Goal: Check status: Check status

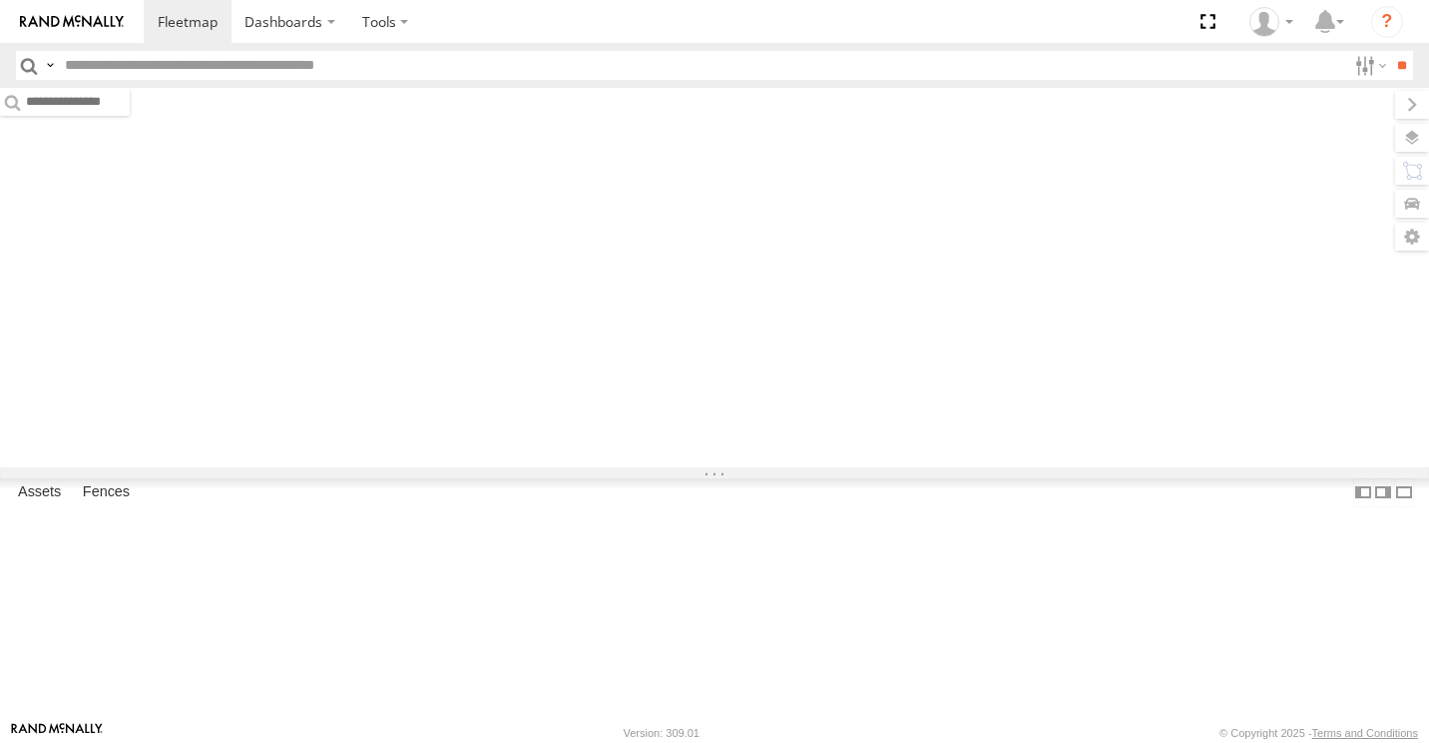
type input "****"
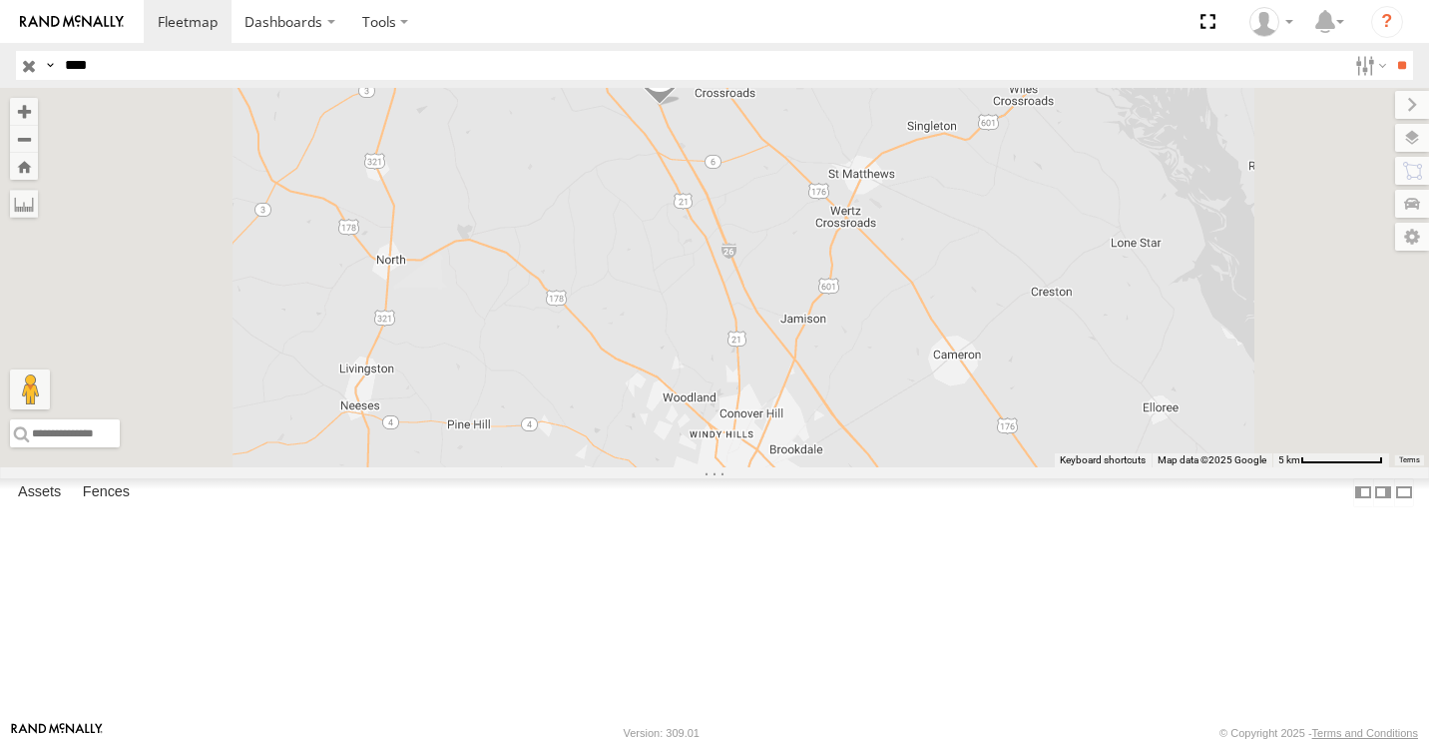
drag, startPoint x: 968, startPoint y: 602, endPoint x: 992, endPoint y: 269, distance: 333.2
click at [992, 269] on div "5090" at bounding box center [714, 277] width 1429 height 379
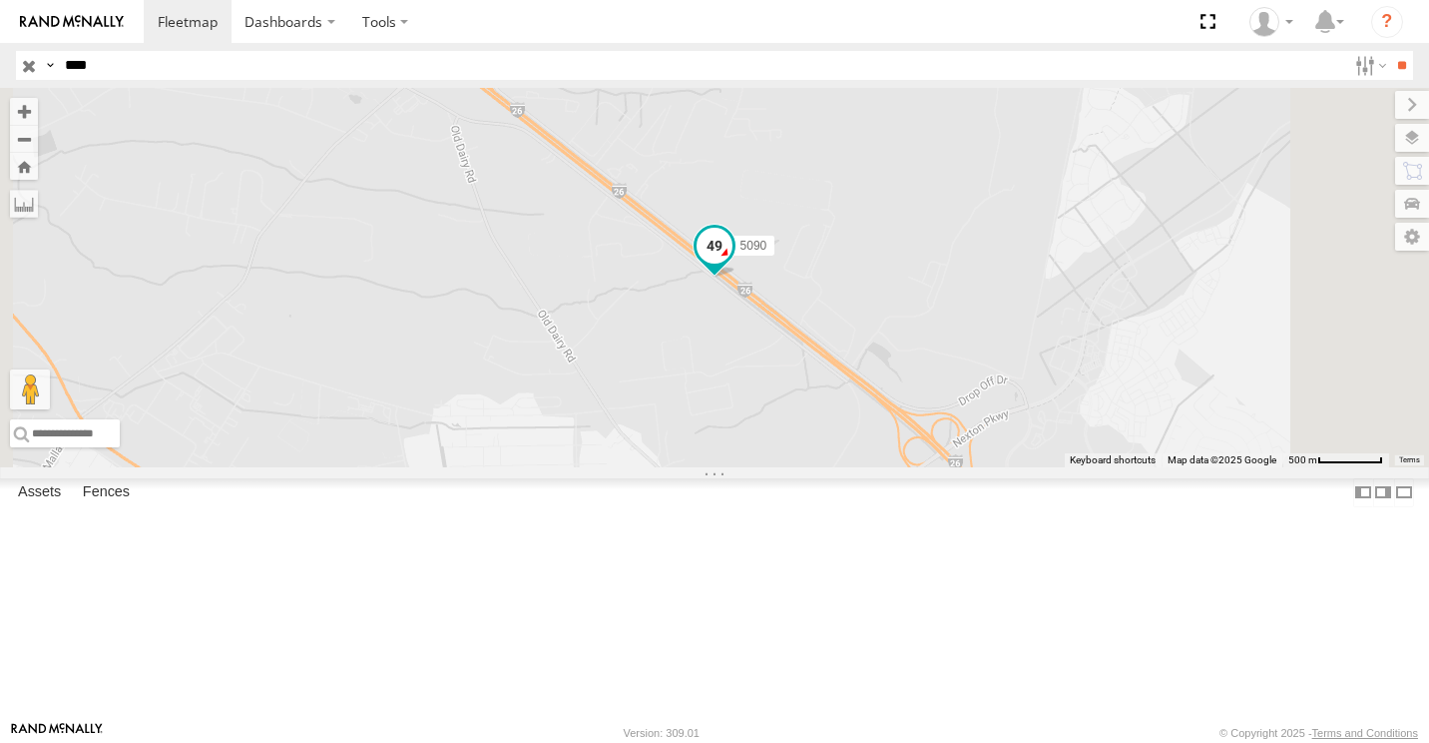
click at [733, 264] on span at bounding box center [715, 246] width 36 height 36
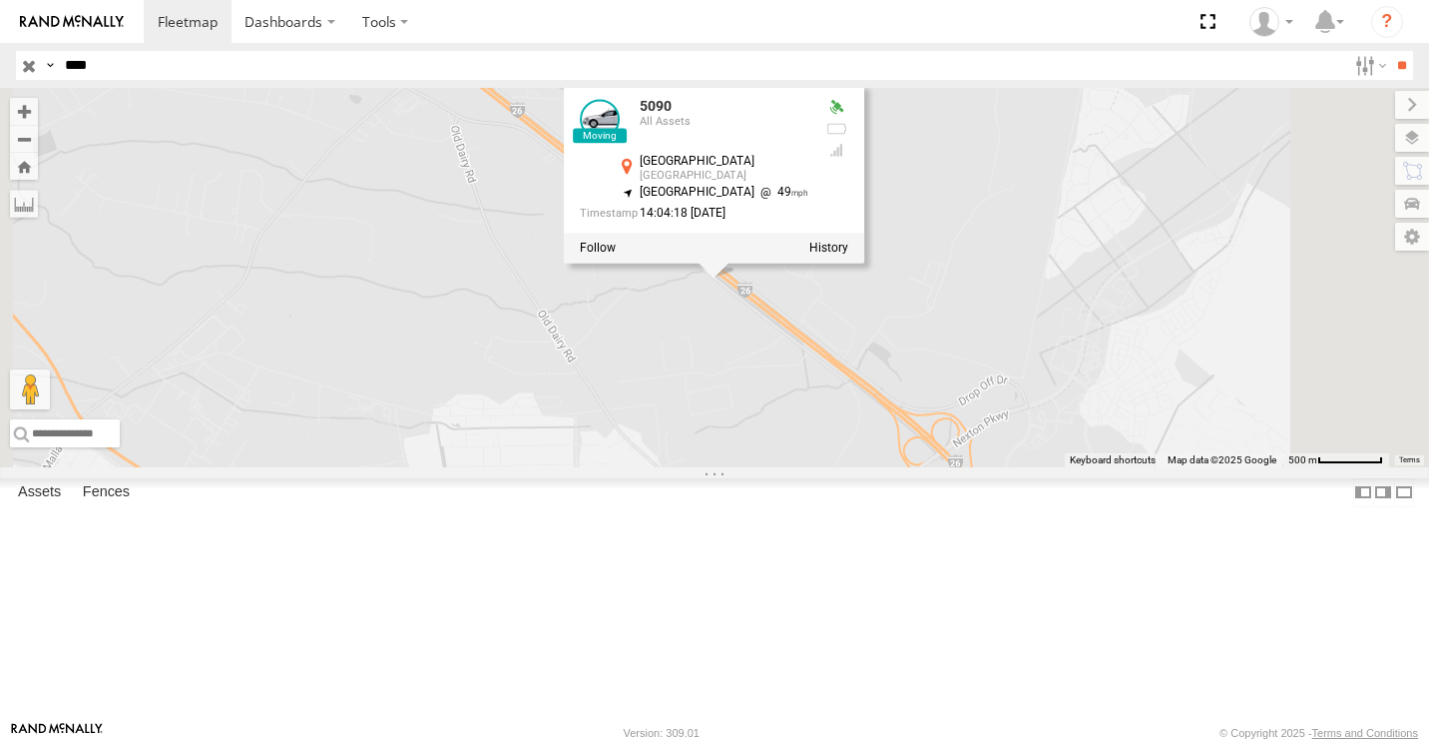
click at [1215, 356] on div "5090 5090 All Assets Business Park Rd Summerville 33.0658 , -80.18384 South Eas…" at bounding box center [714, 277] width 1429 height 379
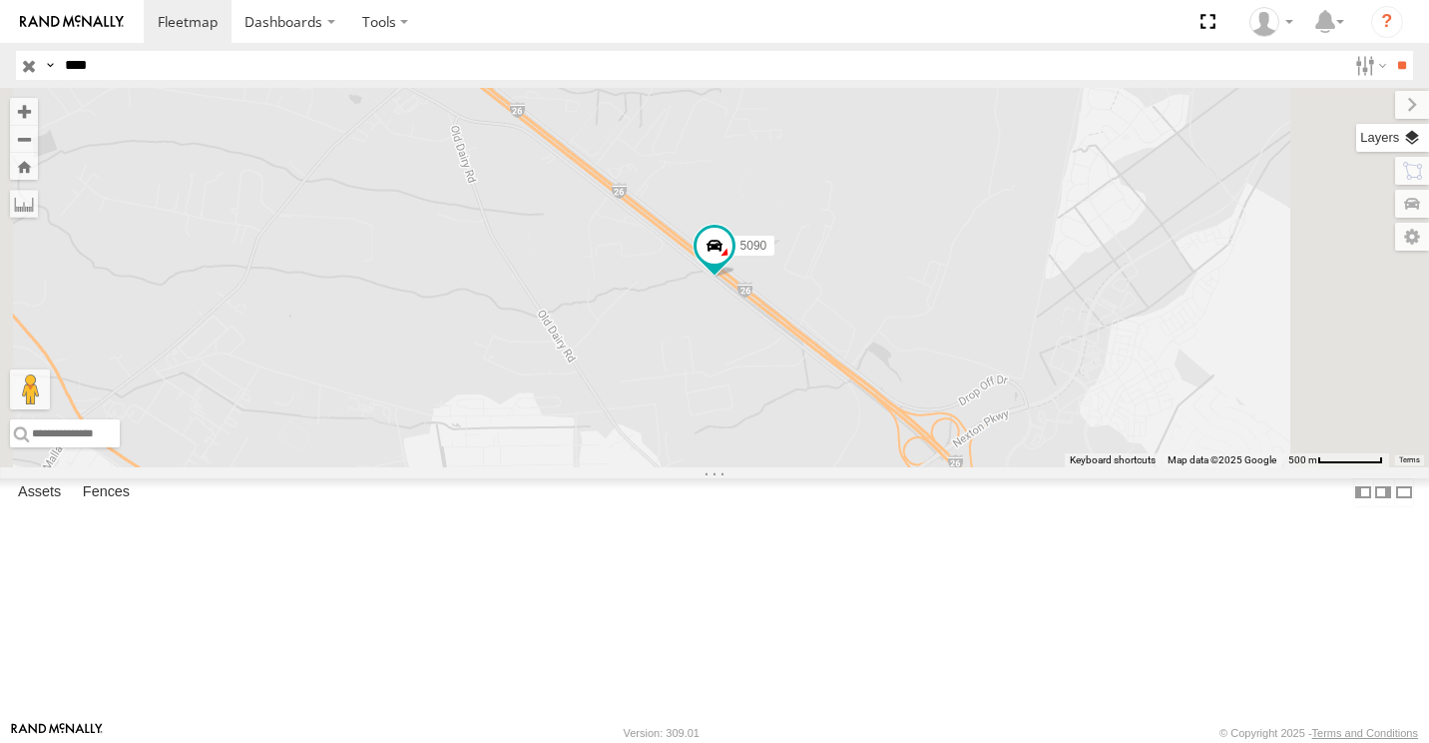
click at [1402, 137] on label at bounding box center [1392, 138] width 73 height 28
click at [0, 0] on span "Basemaps" at bounding box center [0, 0] width 0 height 0
click at [0, 0] on span "Satellite + Roadmap" at bounding box center [0, 0] width 0 height 0
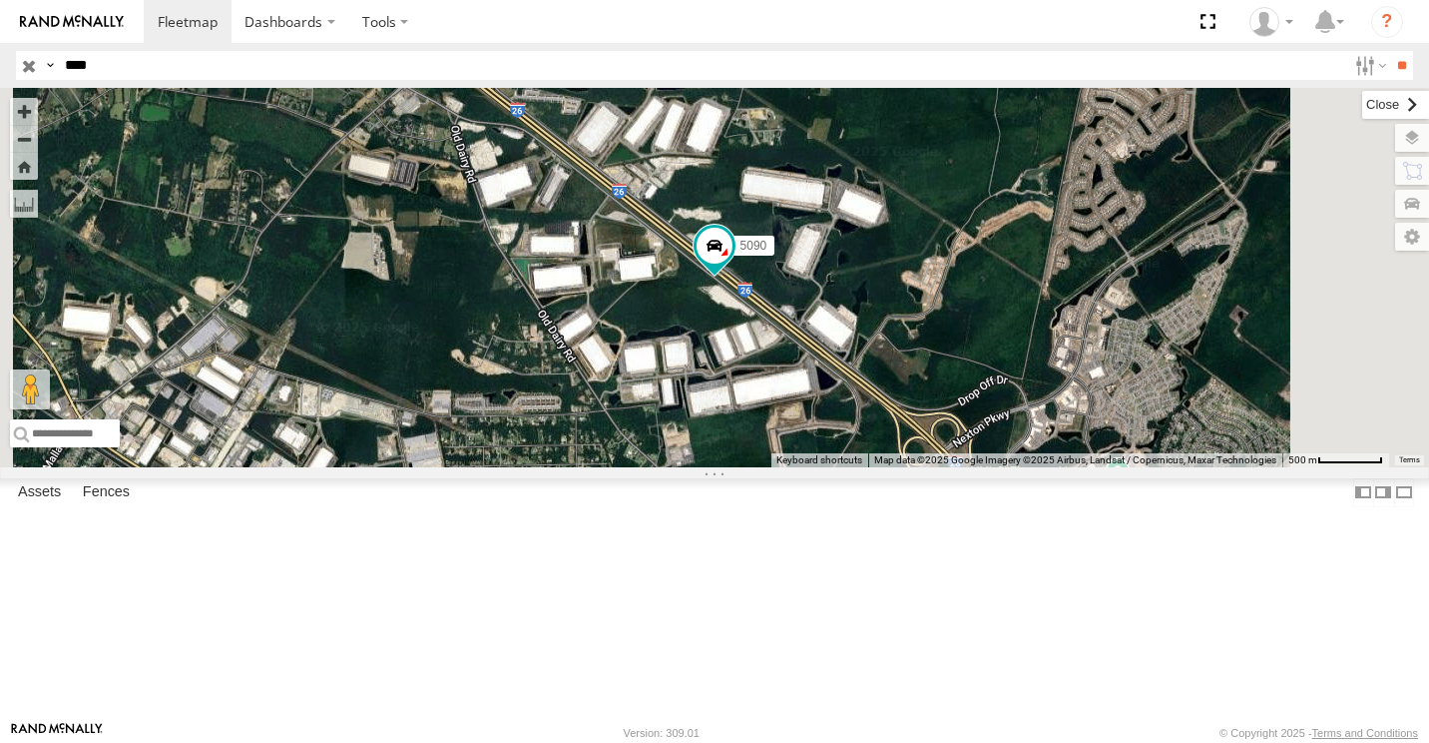
click at [1362, 106] on label at bounding box center [1395, 105] width 67 height 28
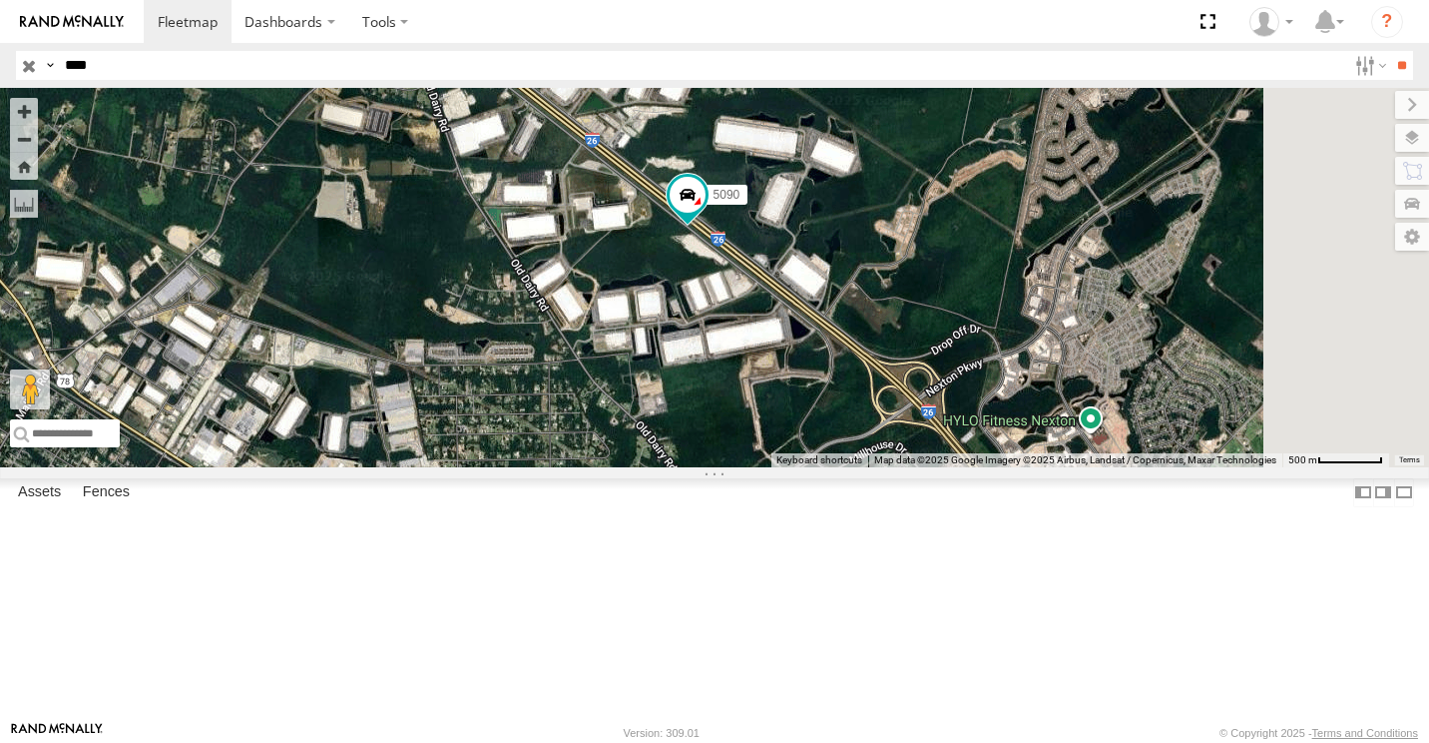
drag, startPoint x: 1027, startPoint y: 572, endPoint x: 930, endPoint y: 421, distance: 179.1
click at [955, 432] on div "5090" at bounding box center [714, 277] width 1429 height 379
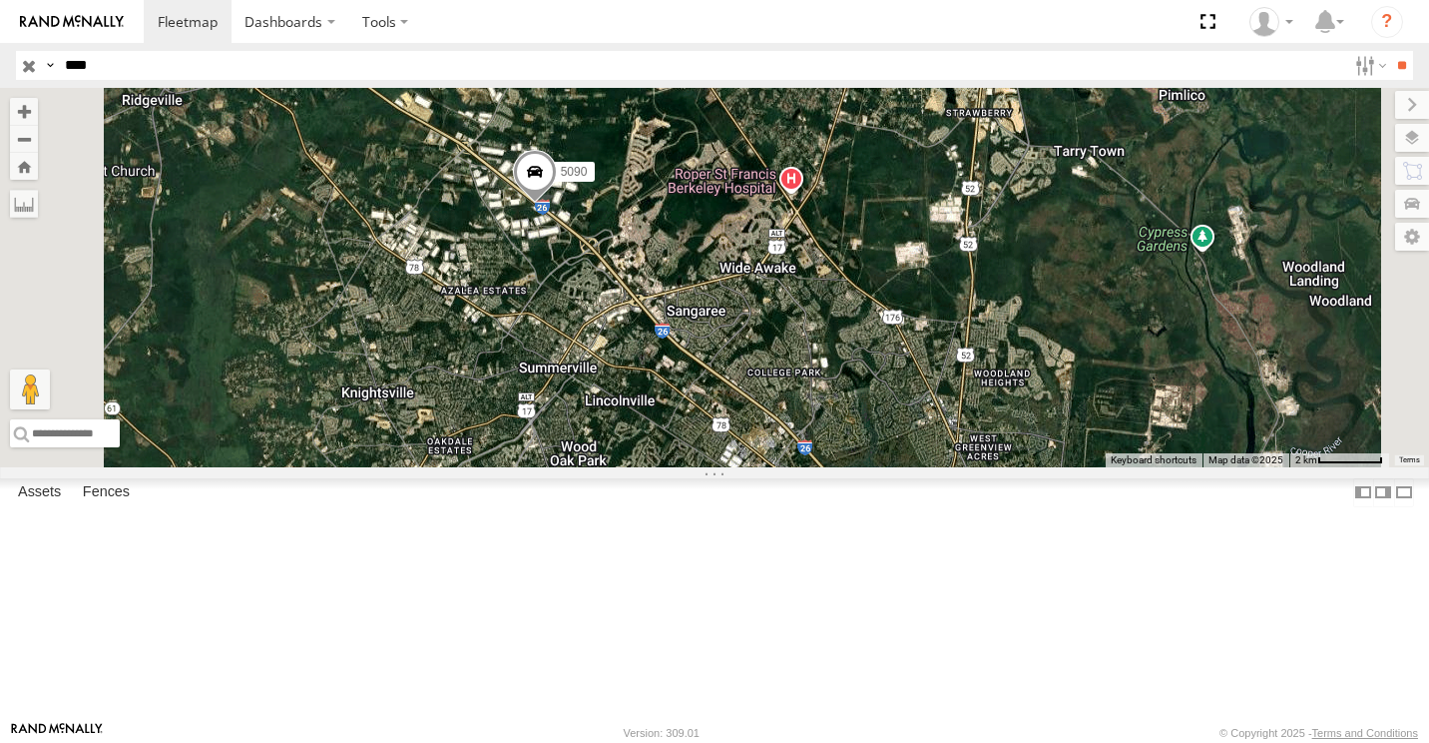
click at [31, 71] on input "button" at bounding box center [29, 65] width 26 height 29
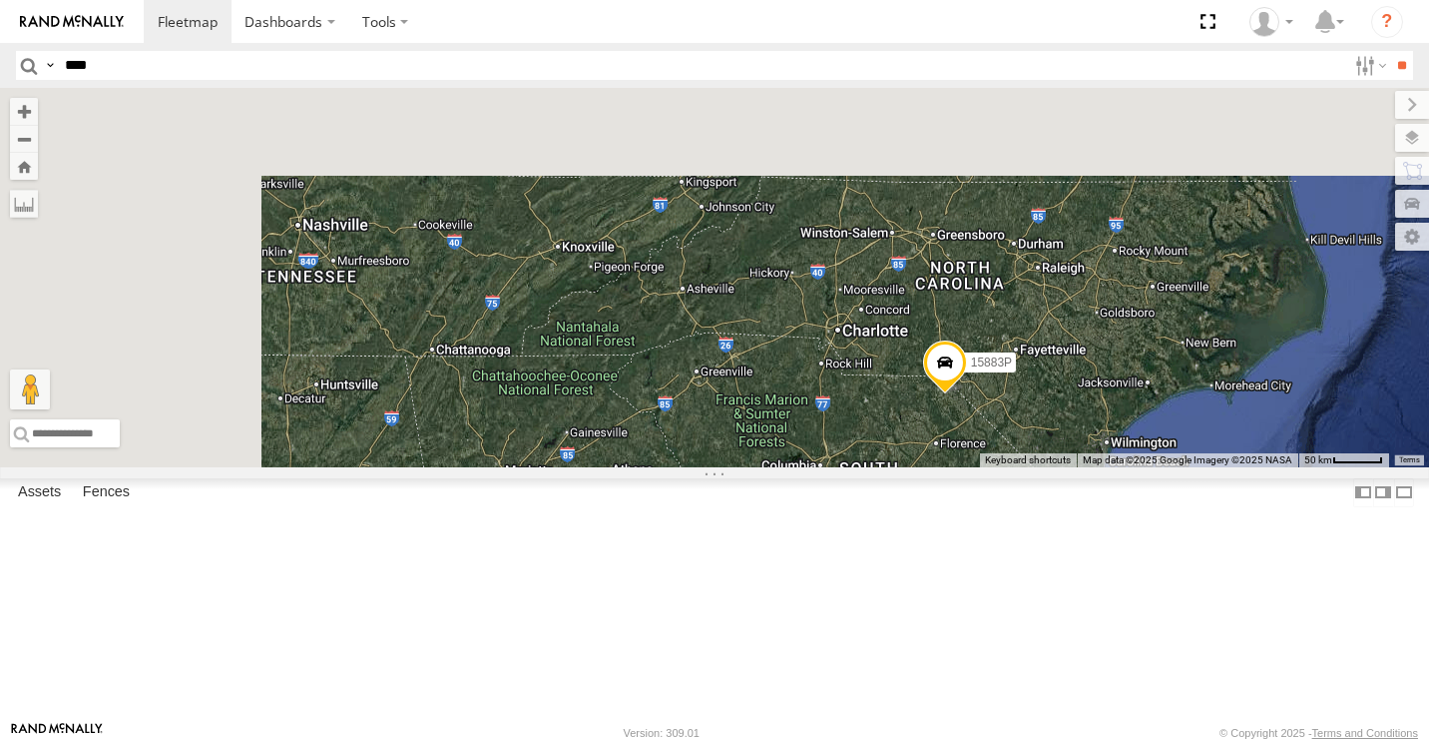
drag, startPoint x: 762, startPoint y: 322, endPoint x: 1157, endPoint y: 753, distance: 584.2
click at [1157, 742] on html "Dashboards" at bounding box center [714, 371] width 1429 height 743
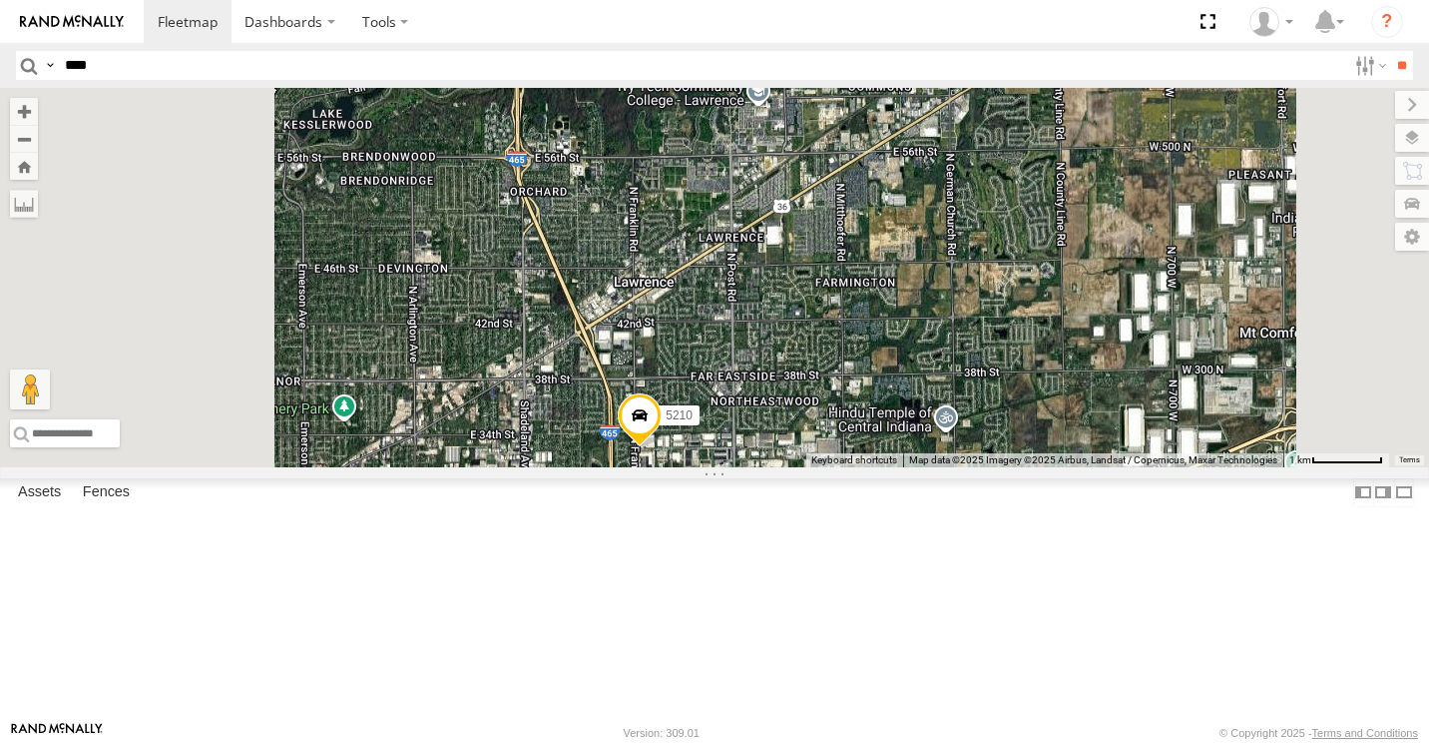
drag, startPoint x: 890, startPoint y: 591, endPoint x: 940, endPoint y: 404, distance: 193.2
click at [940, 404] on div "5090 15883P 282 5210 15964P" at bounding box center [714, 277] width 1429 height 379
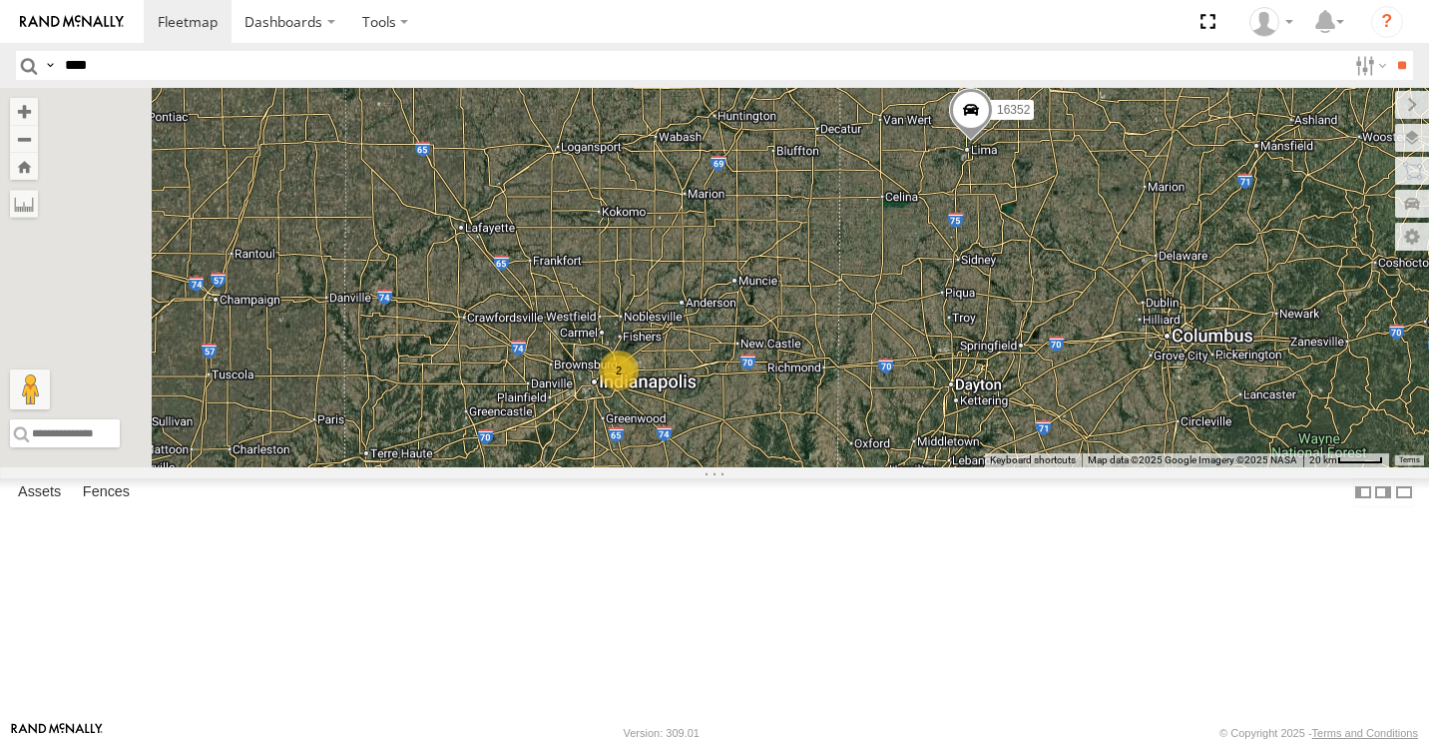
drag, startPoint x: 957, startPoint y: 567, endPoint x: 847, endPoint y: 270, distance: 316.1
click at [847, 271] on div "10652 2 16352" at bounding box center [714, 277] width 1429 height 379
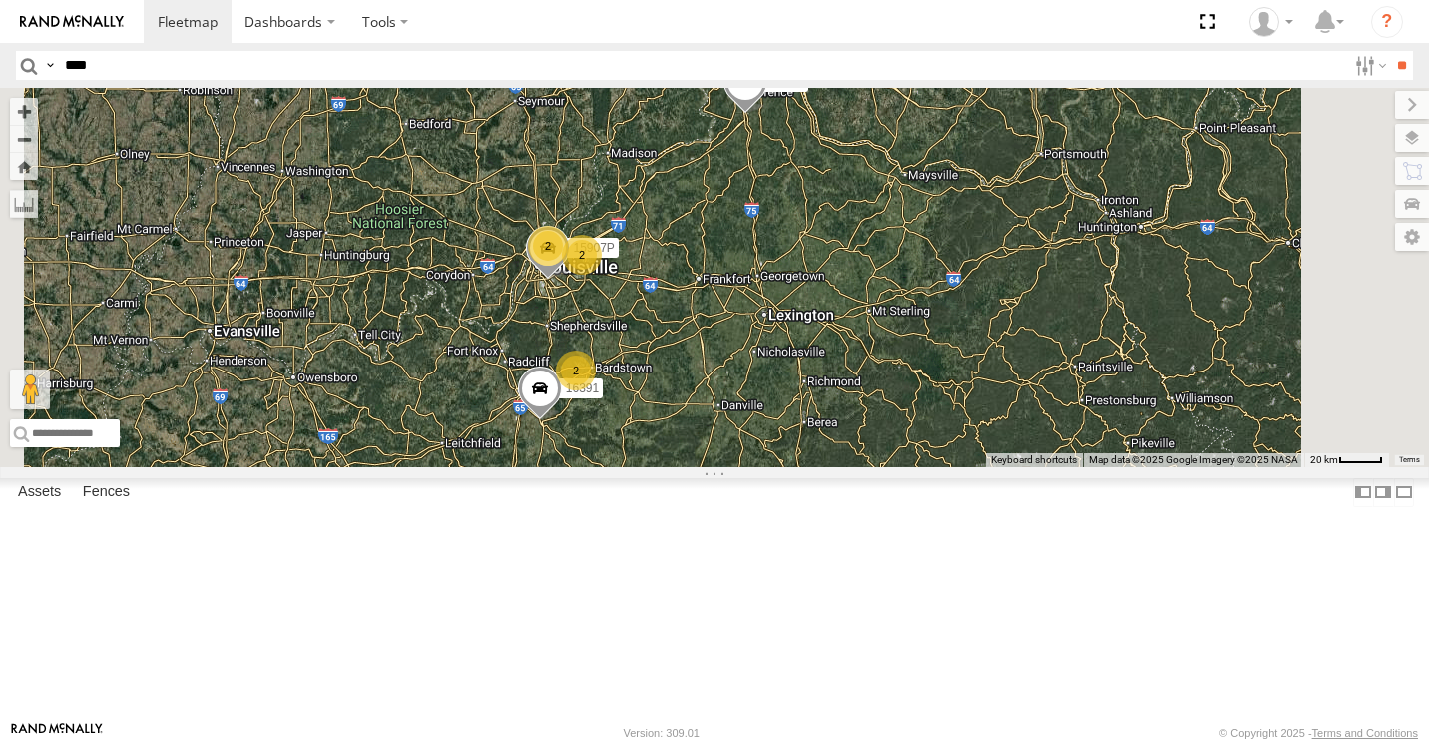
drag, startPoint x: 878, startPoint y: 583, endPoint x: 895, endPoint y: 461, distance: 122.9
click at [896, 460] on div "15732 2 2 2 16391 2 15907P" at bounding box center [714, 277] width 1429 height 379
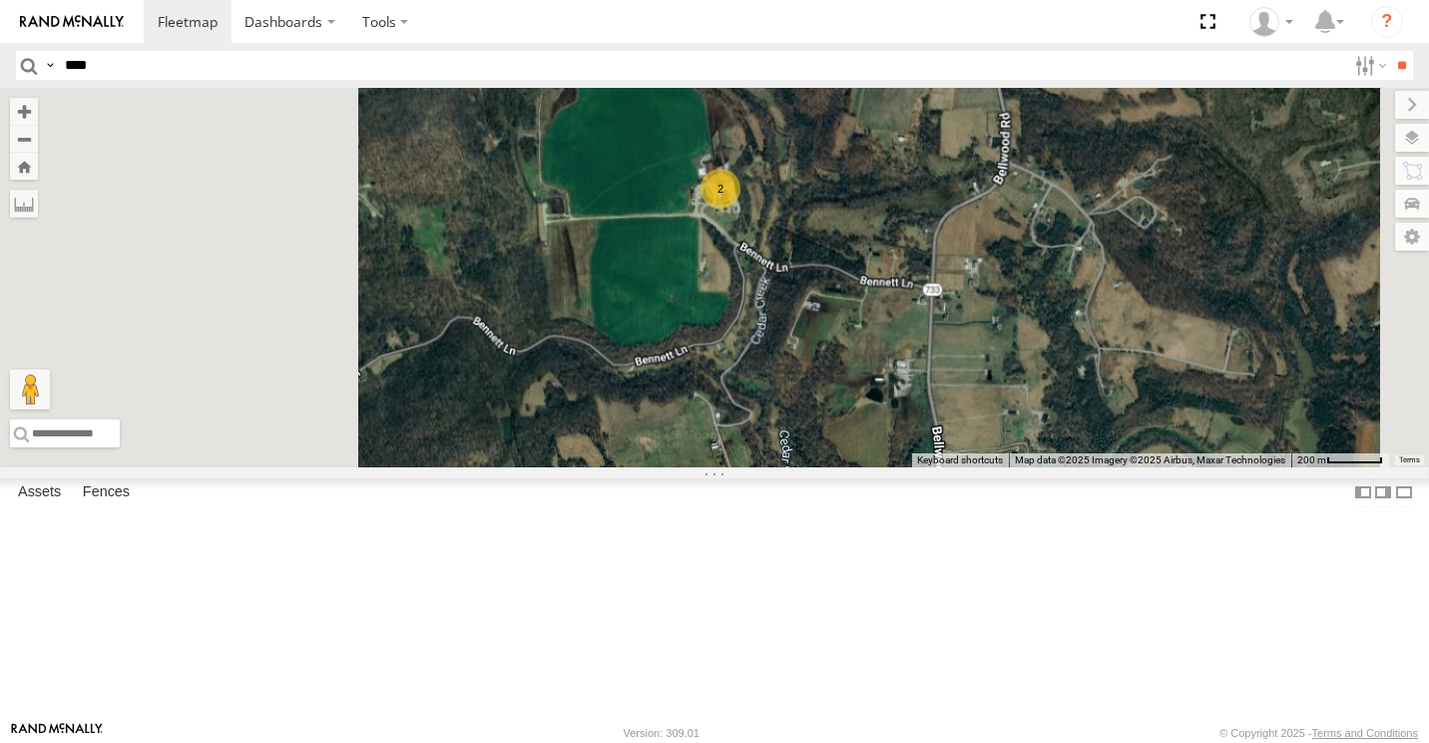
drag, startPoint x: 785, startPoint y: 572, endPoint x: 1215, endPoint y: 206, distance: 565.0
click at [1203, 225] on div "15732 16391 15907P 2" at bounding box center [714, 277] width 1429 height 379
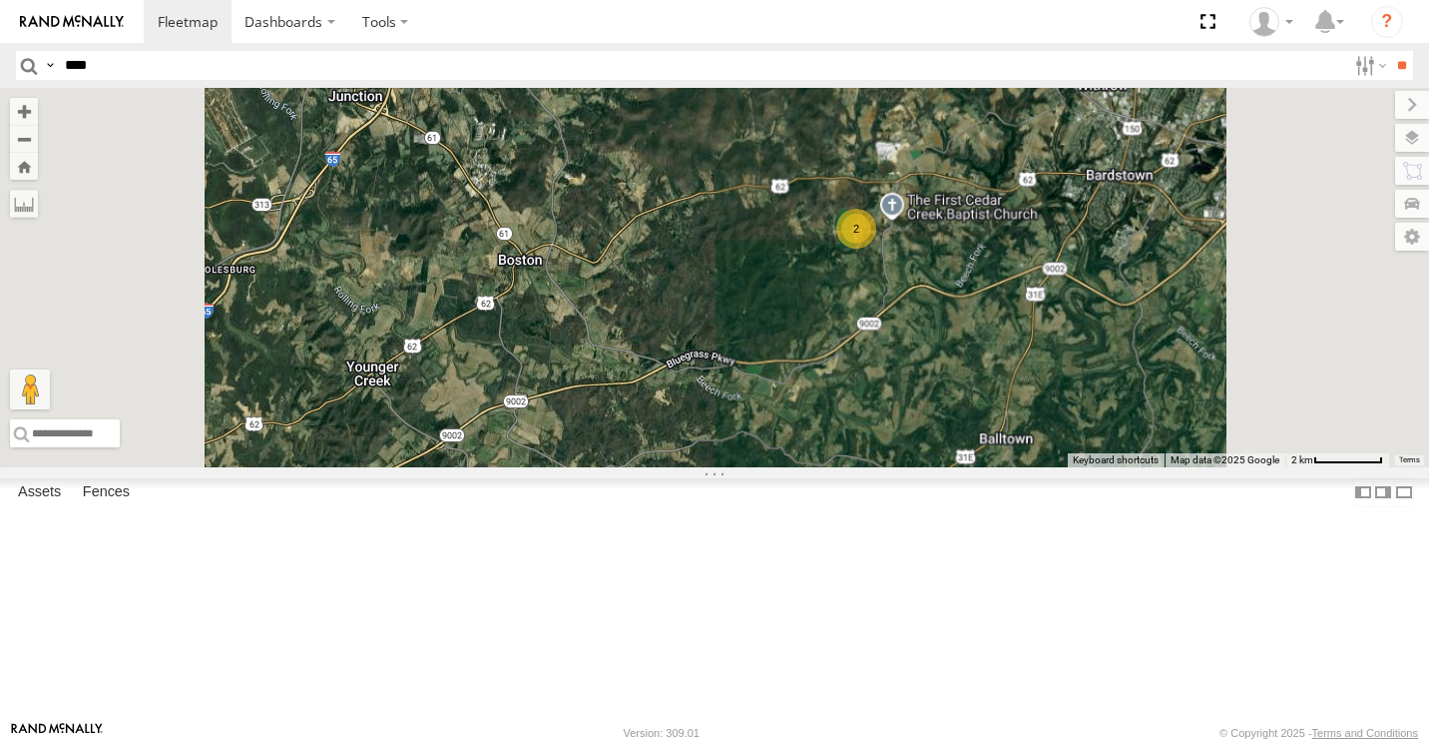
drag, startPoint x: 1001, startPoint y: 604, endPoint x: 1003, endPoint y: 212, distance: 392.3
click at [1003, 250] on div "15732 16391 15907P 2" at bounding box center [714, 277] width 1429 height 379
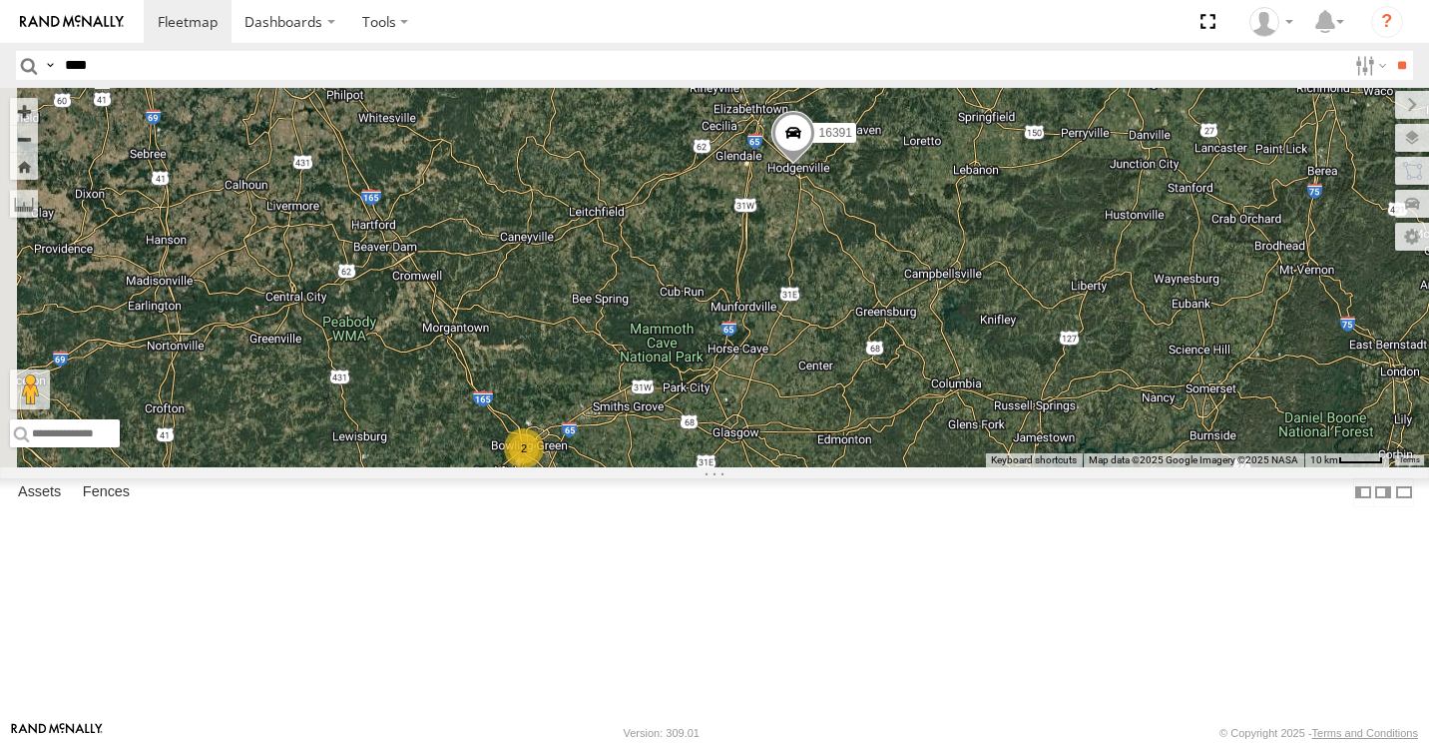
drag, startPoint x: 985, startPoint y: 414, endPoint x: 1008, endPoint y: 415, distance: 23.0
click at [1008, 415] on div "15732 16391 15907P 7 2 2 2" at bounding box center [714, 277] width 1429 height 379
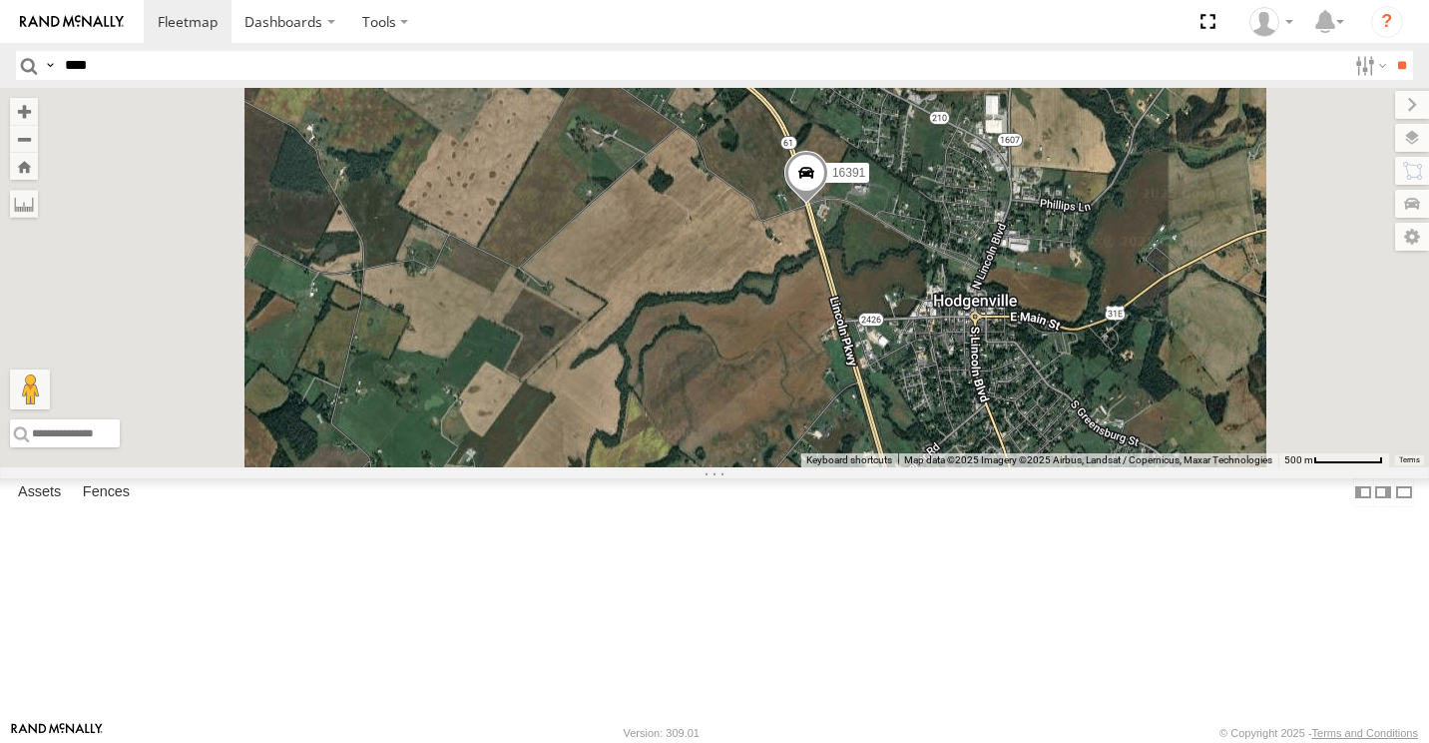
click at [828, 206] on span at bounding box center [807, 179] width 44 height 54
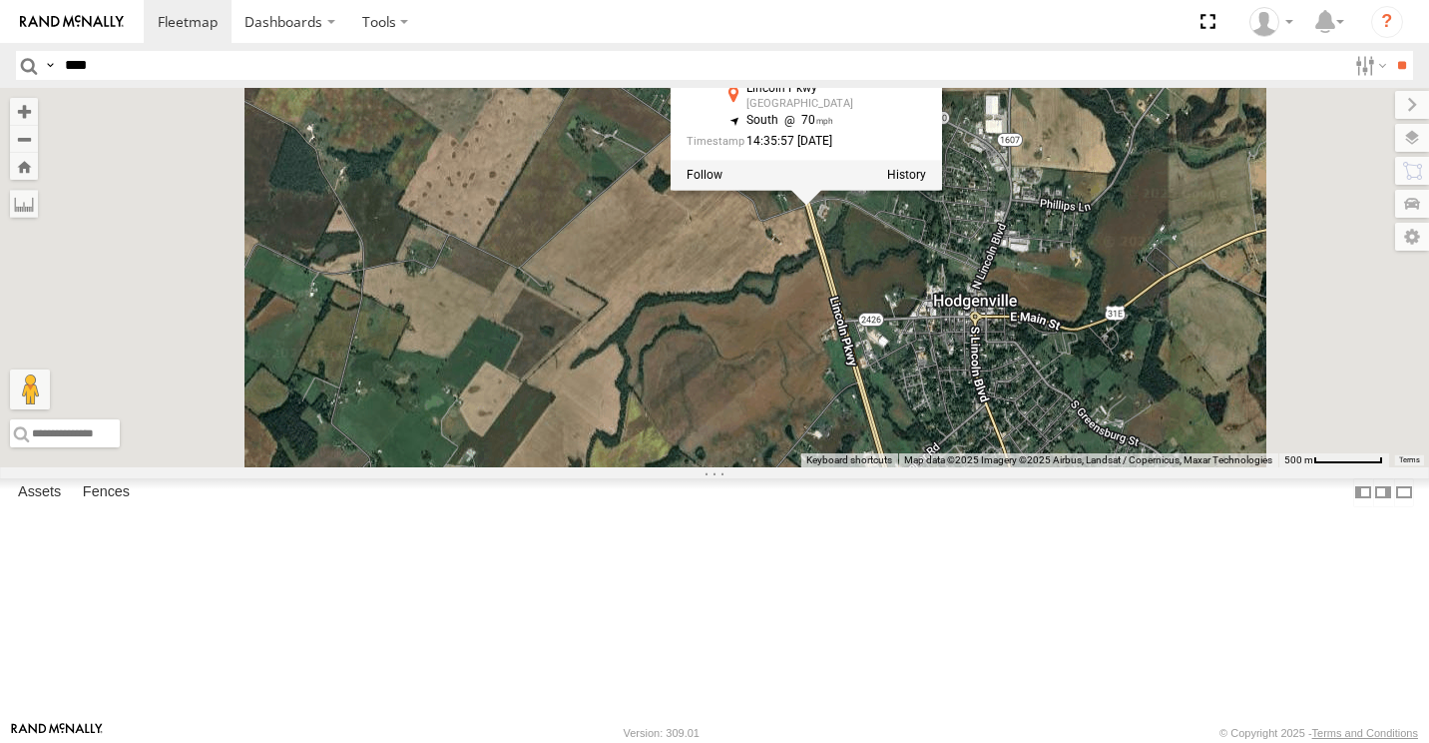
click at [1043, 393] on div "15732 16391 15907P 16391 All Assets Lincoln Pkwy Hodgenville 37.58136 , -85.754…" at bounding box center [714, 277] width 1429 height 379
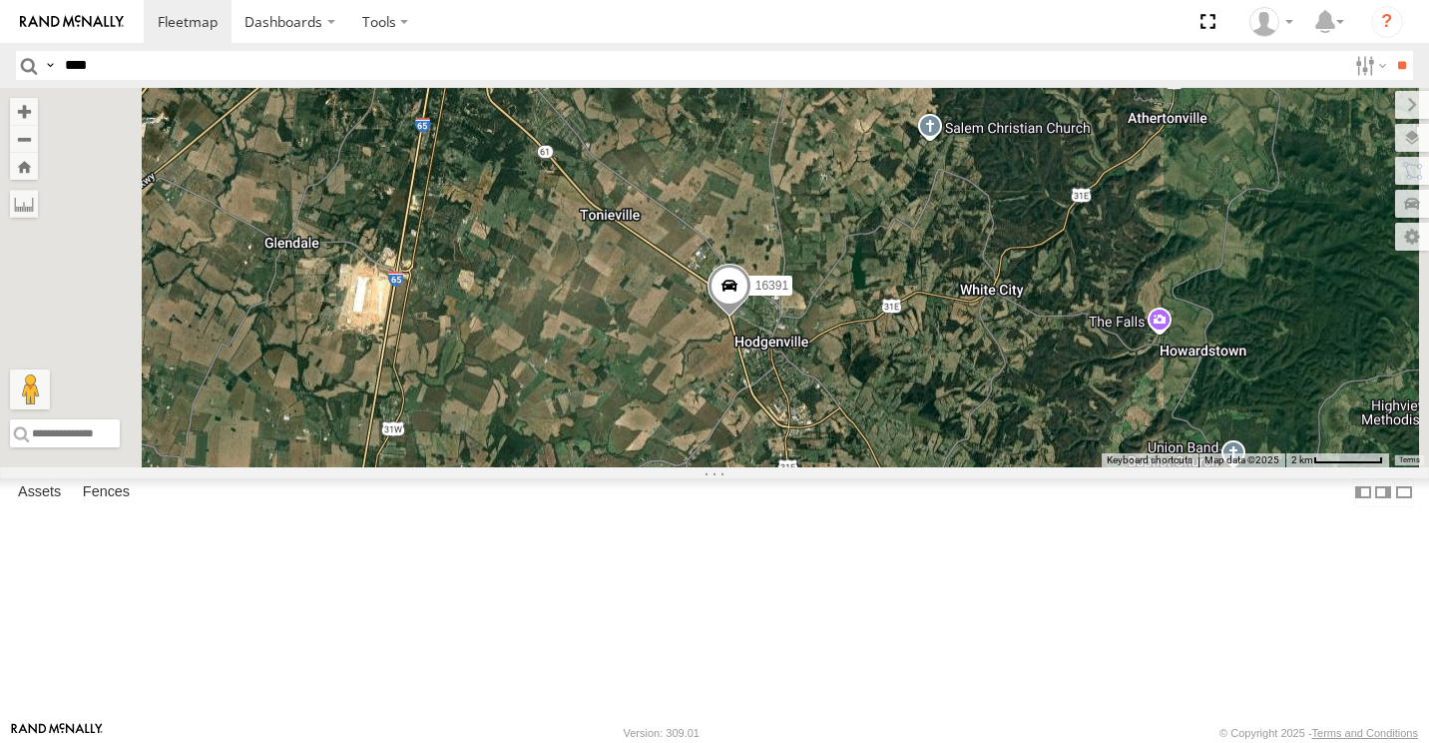
drag, startPoint x: 937, startPoint y: 495, endPoint x: 1104, endPoint y: 396, distance: 193.8
click at [1104, 396] on div "15732 16391 15907P" at bounding box center [714, 277] width 1429 height 379
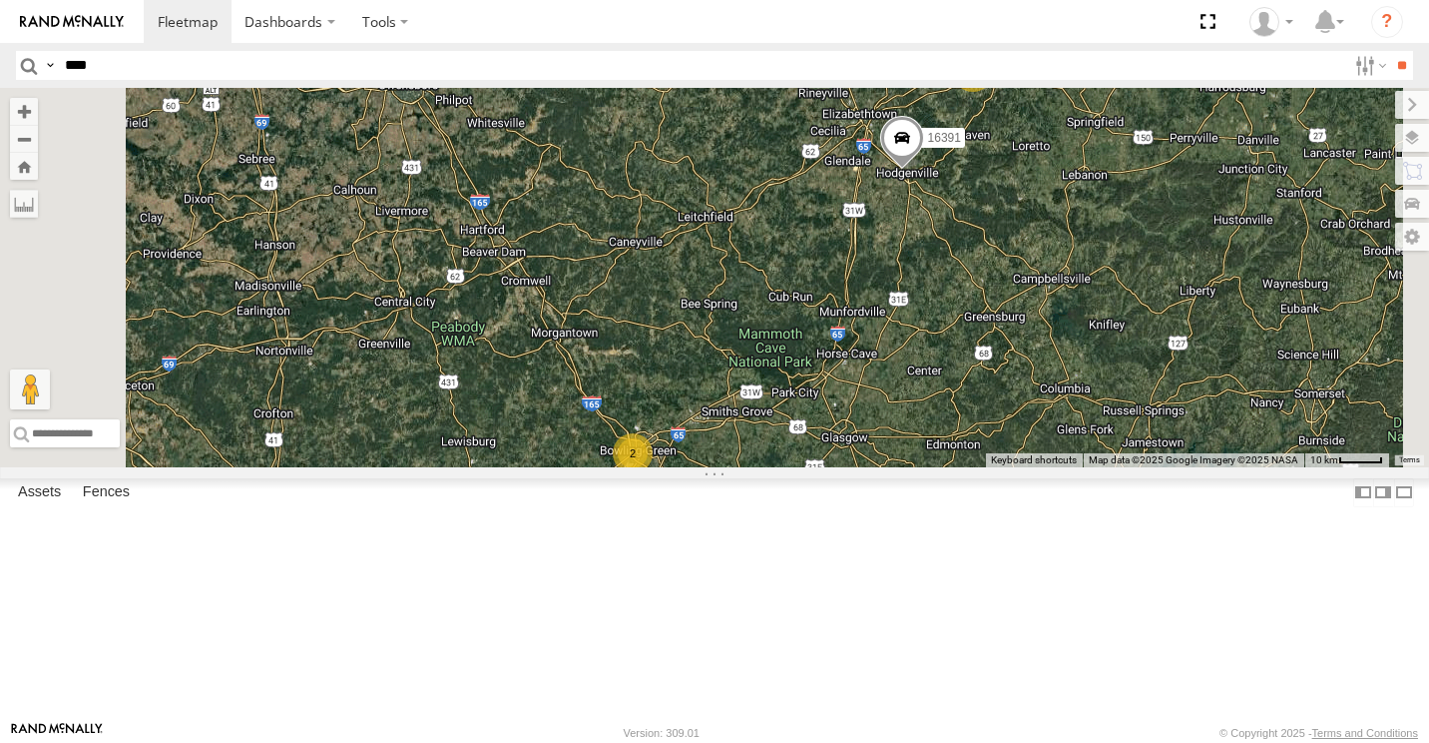
drag, startPoint x: 921, startPoint y: 461, endPoint x: 944, endPoint y: 369, distance: 94.7
click at [944, 369] on div "15732 16391 15907P 7 2 2" at bounding box center [714, 277] width 1429 height 379
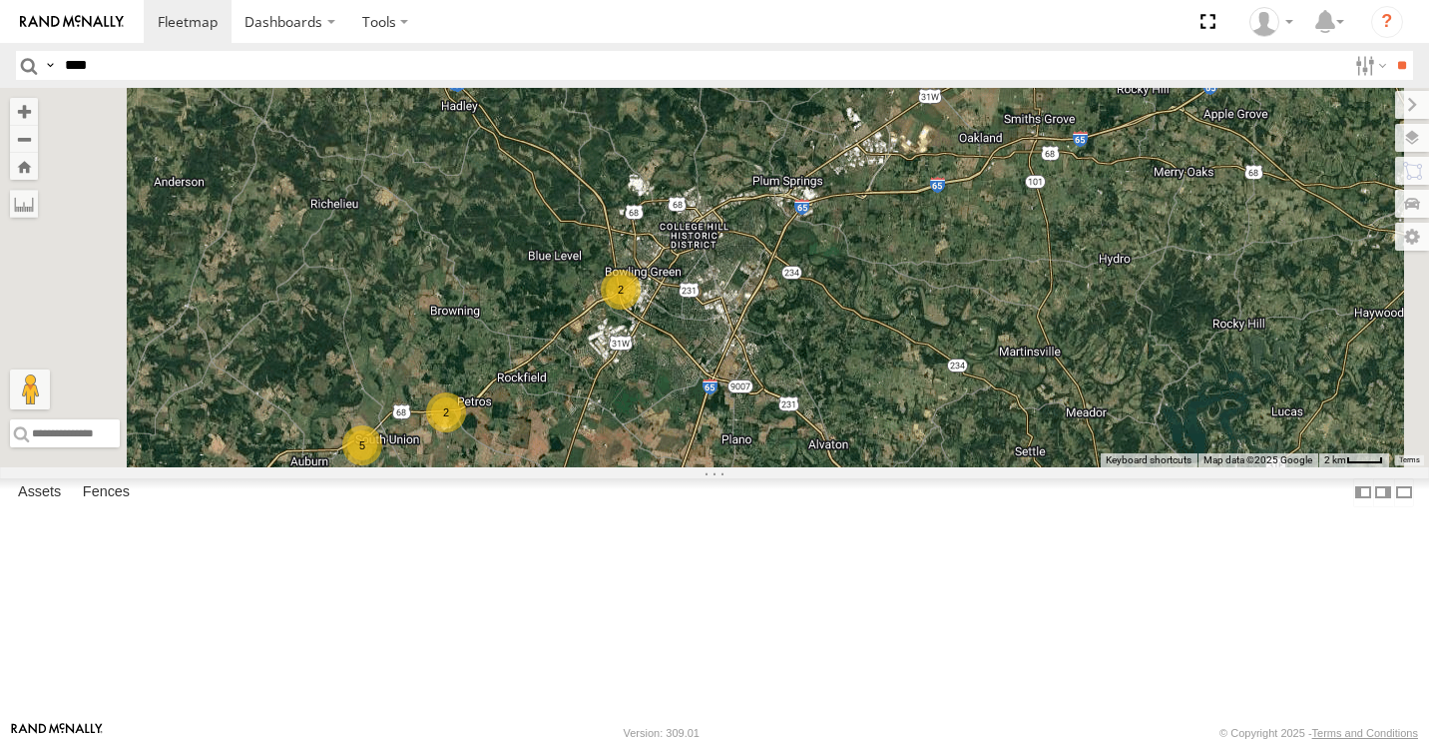
drag, startPoint x: 688, startPoint y: 293, endPoint x: 686, endPoint y: 403, distance: 109.8
click at [686, 403] on div "15732 16391 15907P 5 2 2" at bounding box center [714, 277] width 1429 height 379
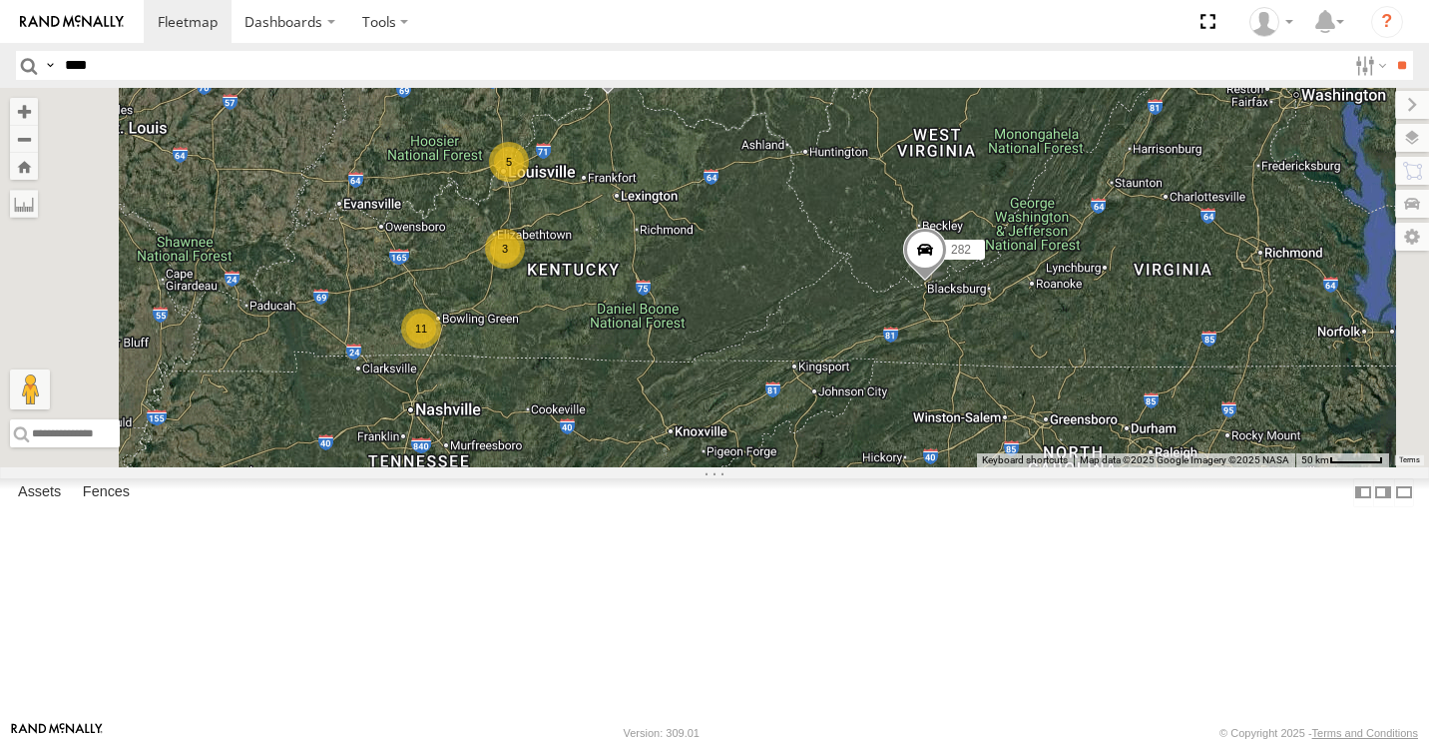
drag, startPoint x: 682, startPoint y: 234, endPoint x: 676, endPoint y: 270, distance: 37.4
click at [676, 270] on div "15732 2 5 11 15883P 3 282" at bounding box center [714, 277] width 1429 height 379
